Goal: Information Seeking & Learning: Understand process/instructions

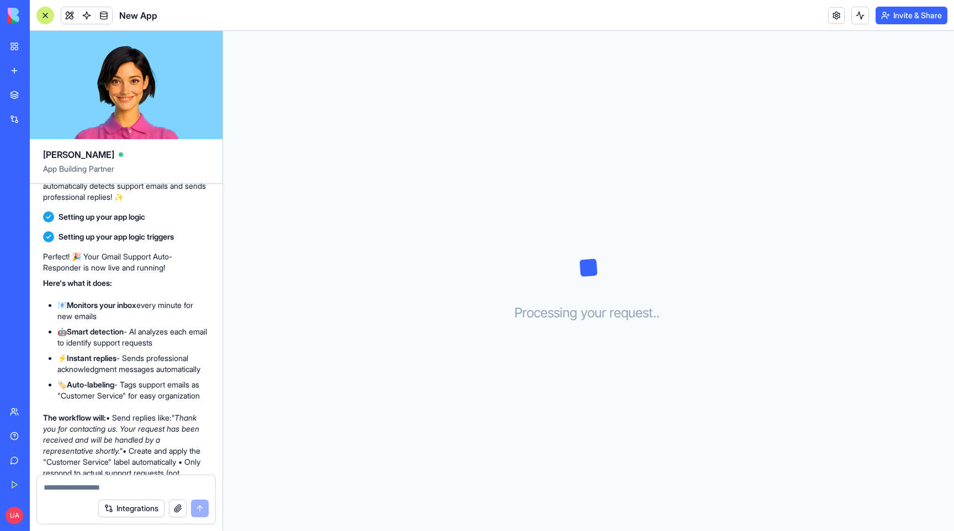
scroll to position [691, 0]
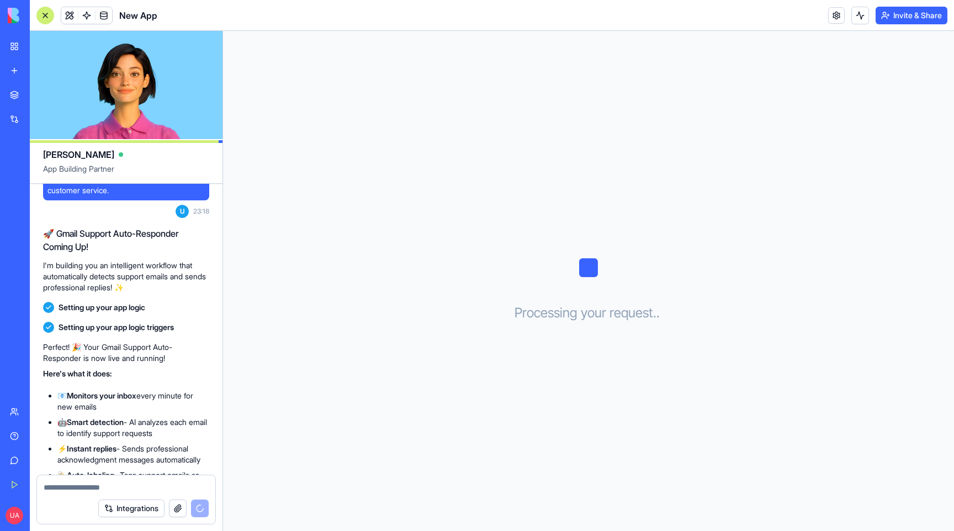
scroll to position [702, 0]
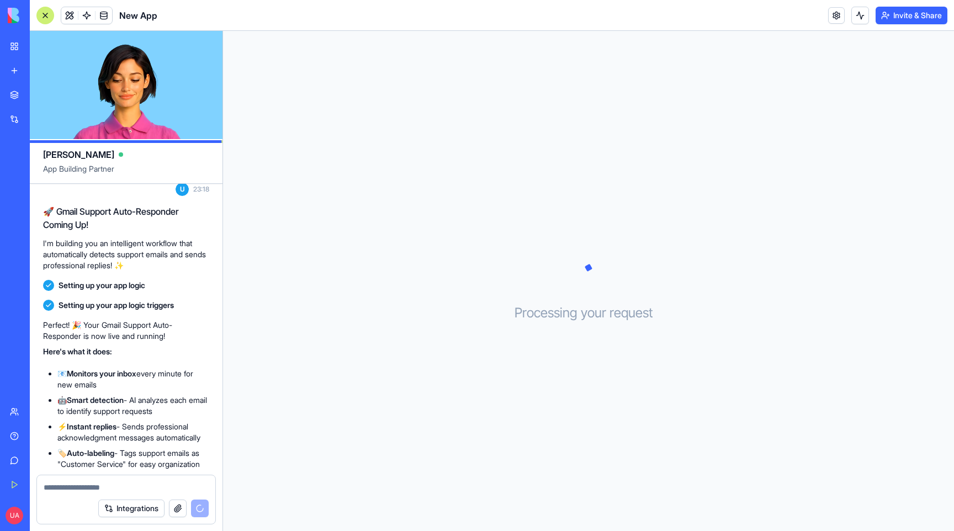
click at [42, 304] on div "How to use gmail inte U 23:16 I need to check if Gmail integration is connected…" at bounding box center [126, 52] width 193 height 1143
click at [51, 308] on icon at bounding box center [48, 305] width 7 height 7
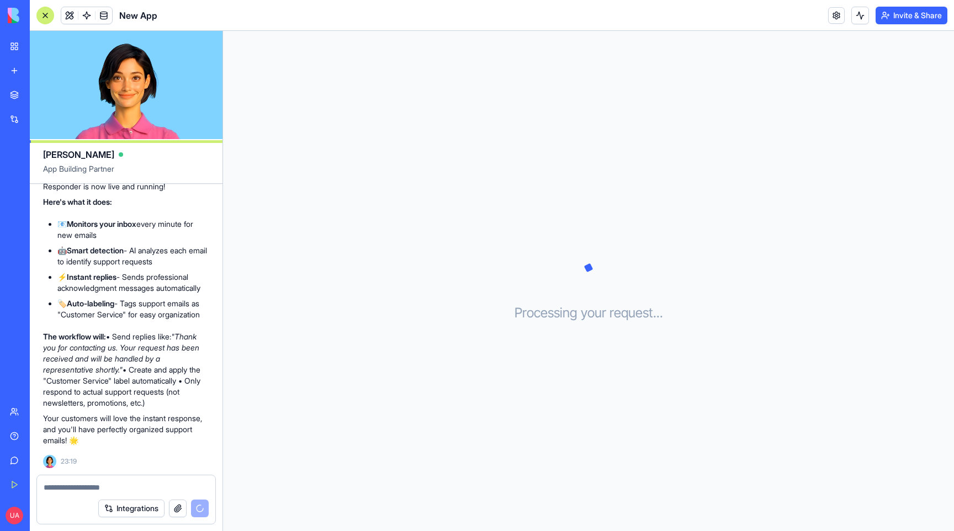
scroll to position [894, 0]
click at [141, 18] on span "New App" at bounding box center [138, 15] width 38 height 13
click at [41, 169] on div "New App" at bounding box center [25, 172] width 31 height 11
